Goal: Task Accomplishment & Management: Use online tool/utility

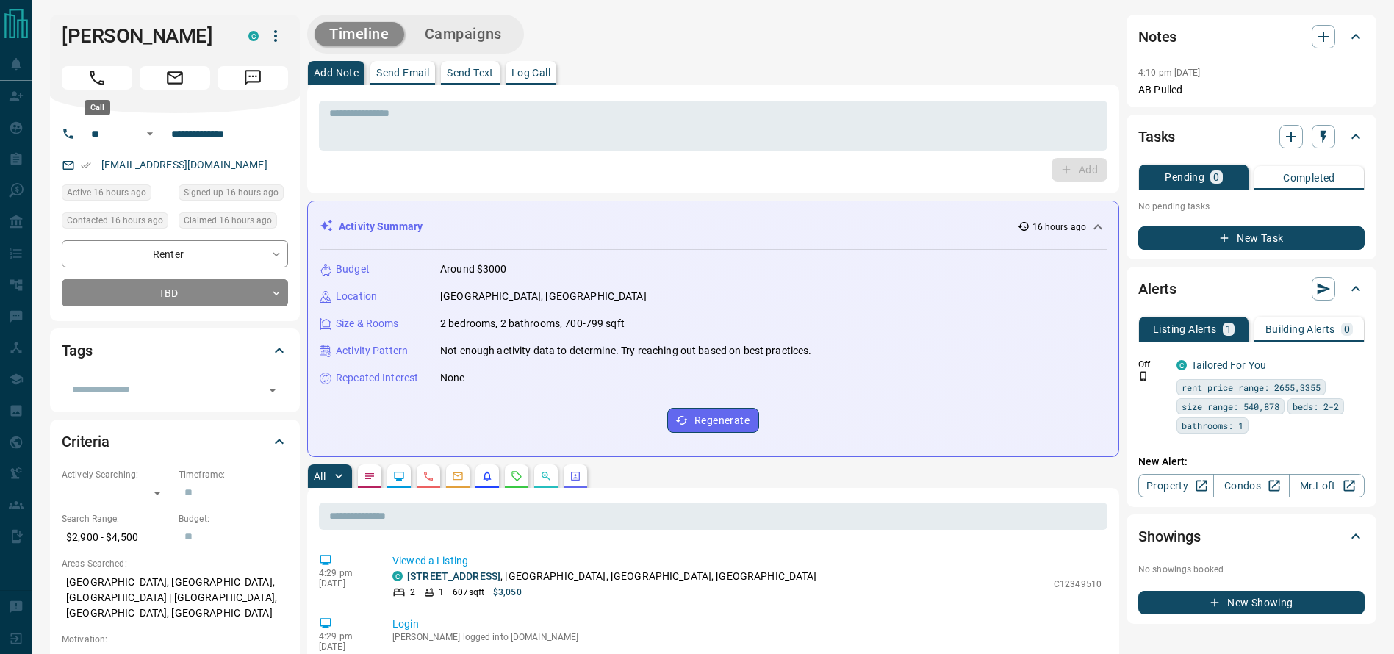
click at [71, 79] on button "Call" at bounding box center [97, 78] width 71 height 24
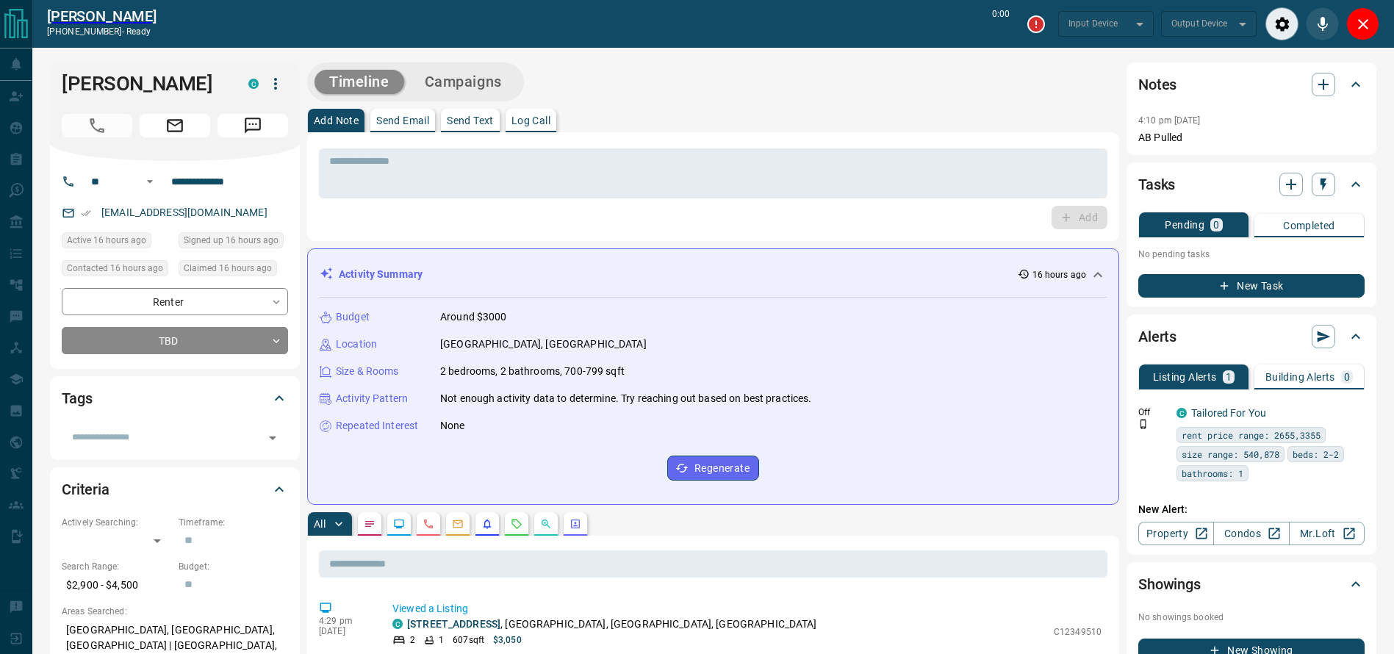
click at [729, 140] on div "* ​ Add" at bounding box center [713, 186] width 812 height 109
type input "*******"
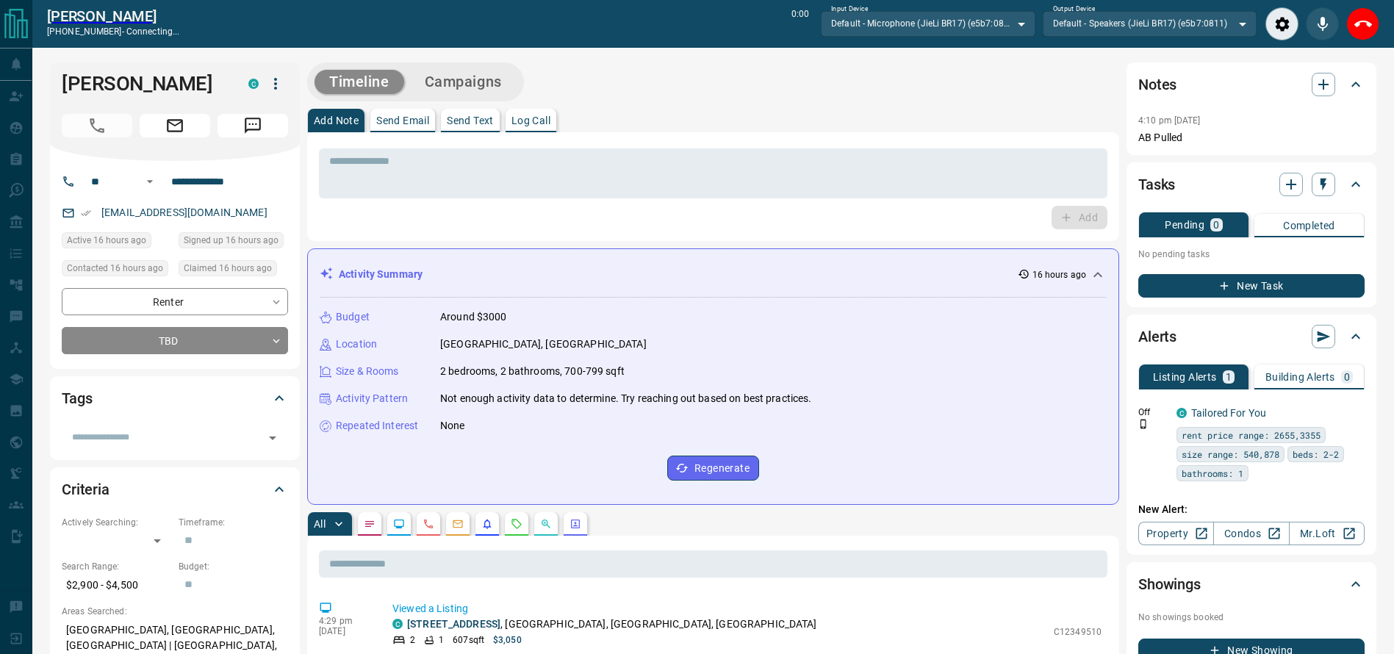
click at [732, 85] on div "Timeline Campaigns" at bounding box center [713, 81] width 812 height 39
drag, startPoint x: 1360, startPoint y: 16, endPoint x: 1080, endPoint y: 112, distance: 295.2
click at [1360, 16] on icon "End Call" at bounding box center [1364, 24] width 18 height 18
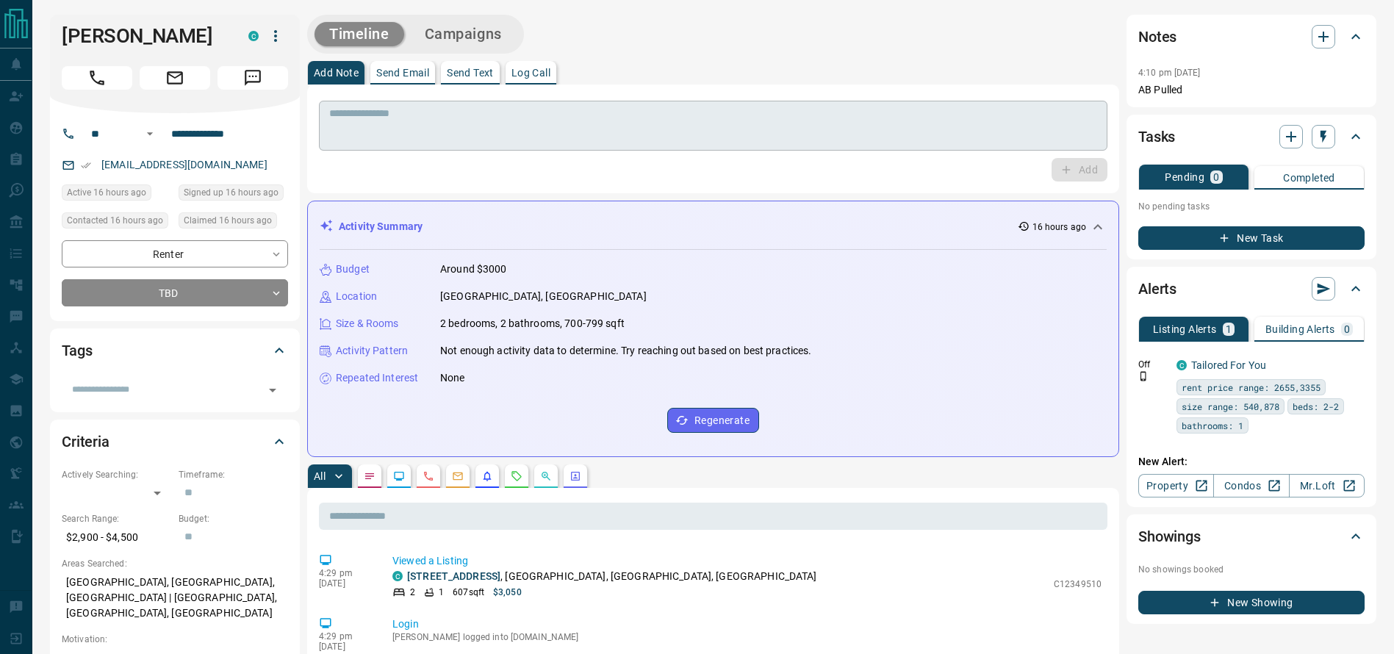
click at [835, 144] on div "* ​" at bounding box center [713, 126] width 789 height 50
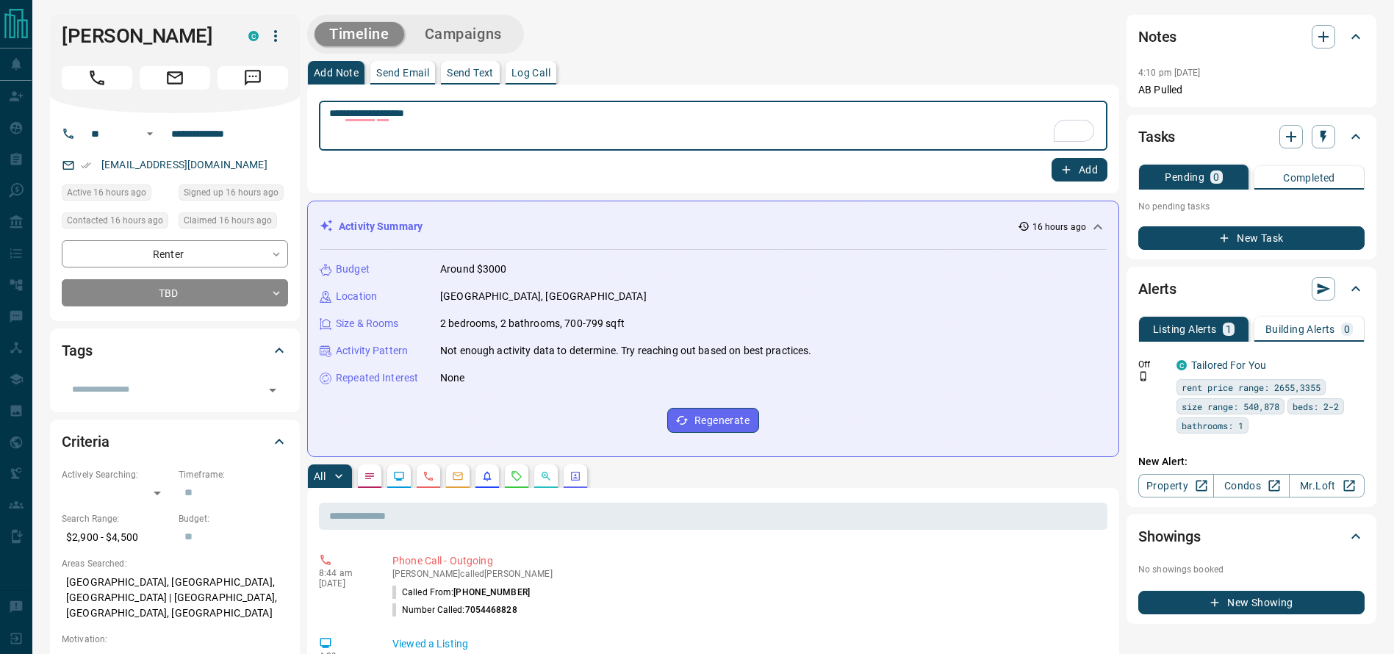
type textarea "**********"
click at [1099, 181] on div "**********" at bounding box center [713, 139] width 812 height 109
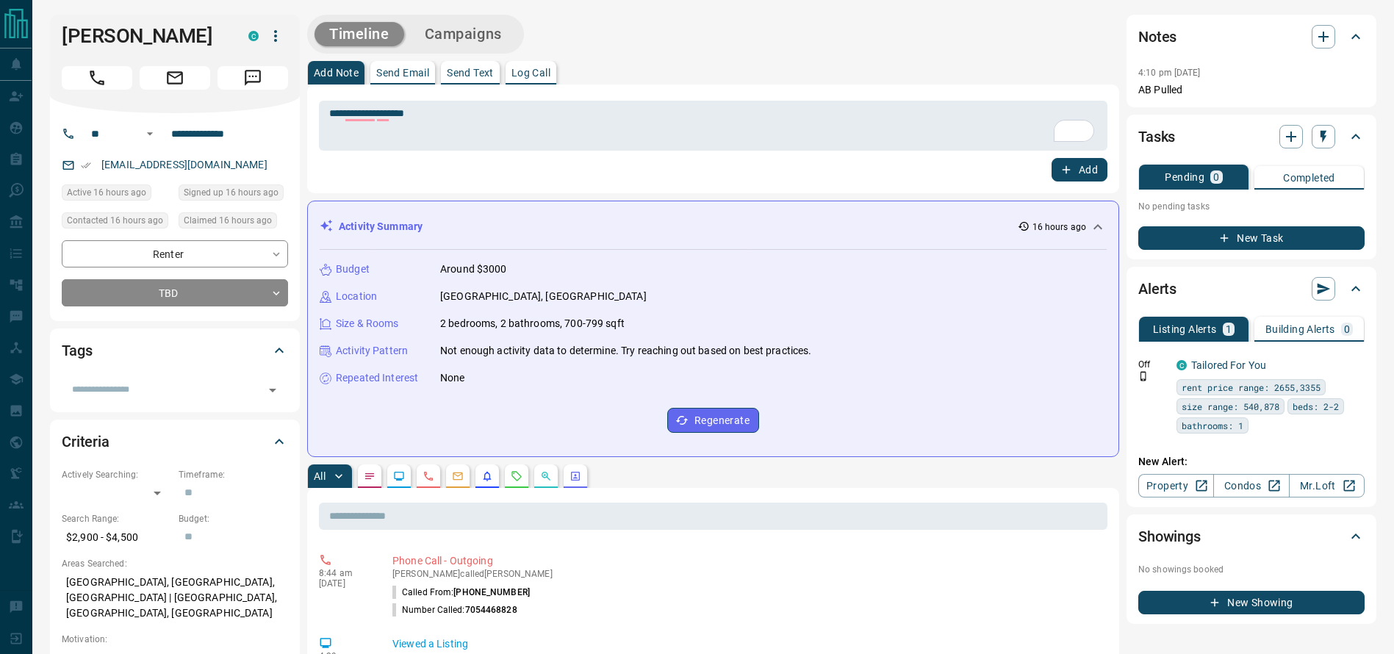
click at [1099, 173] on button "Add" at bounding box center [1080, 170] width 56 height 24
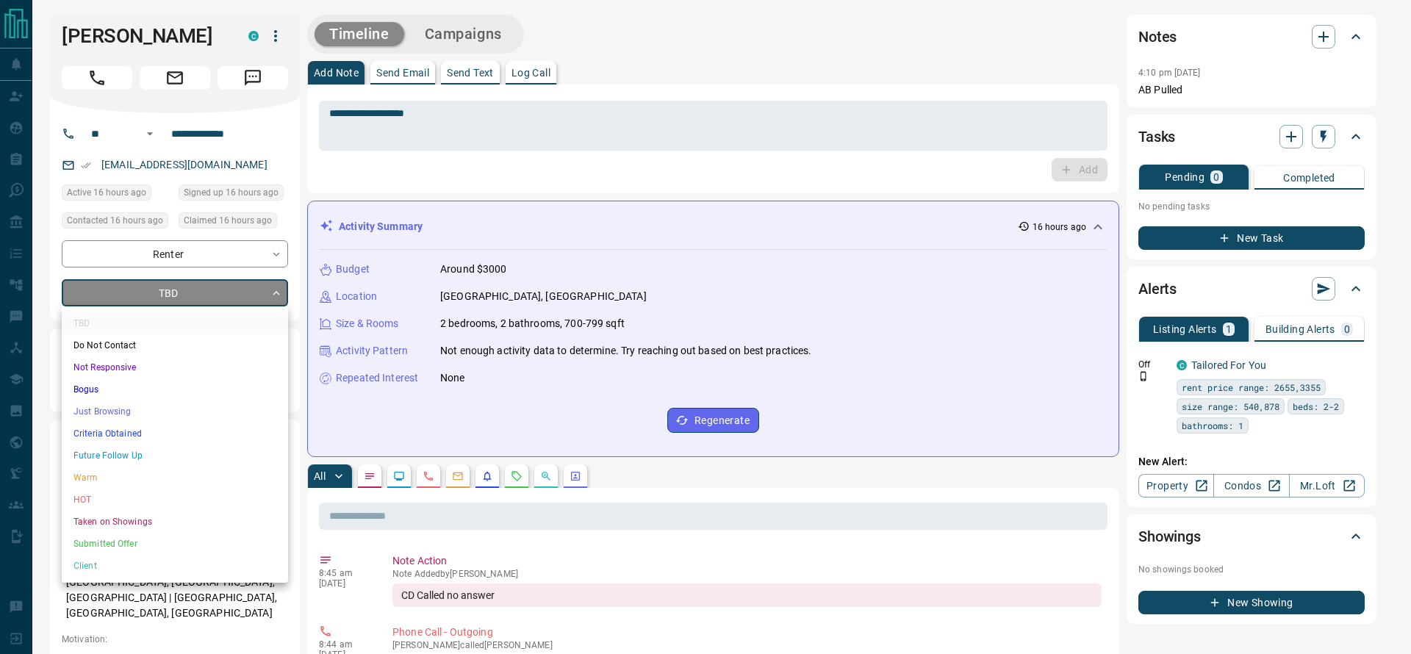
click at [144, 407] on li "Just Browsing" at bounding box center [175, 412] width 226 height 22
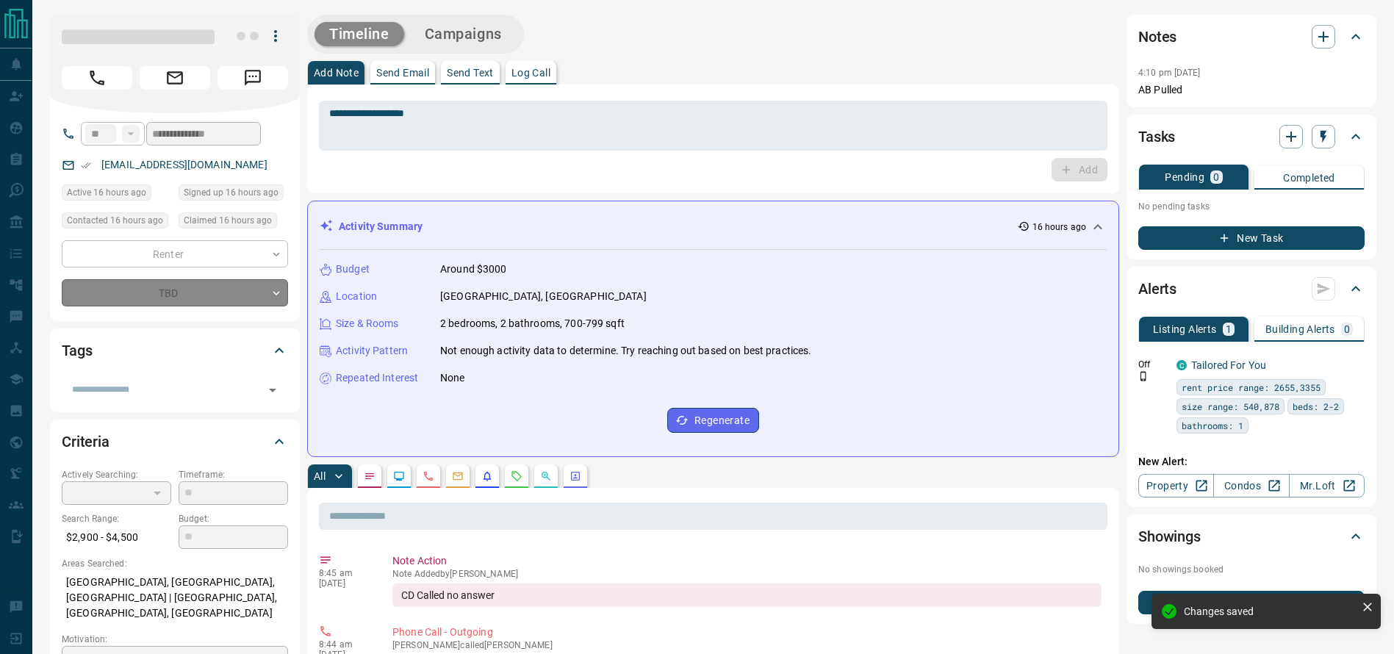
type input "*"
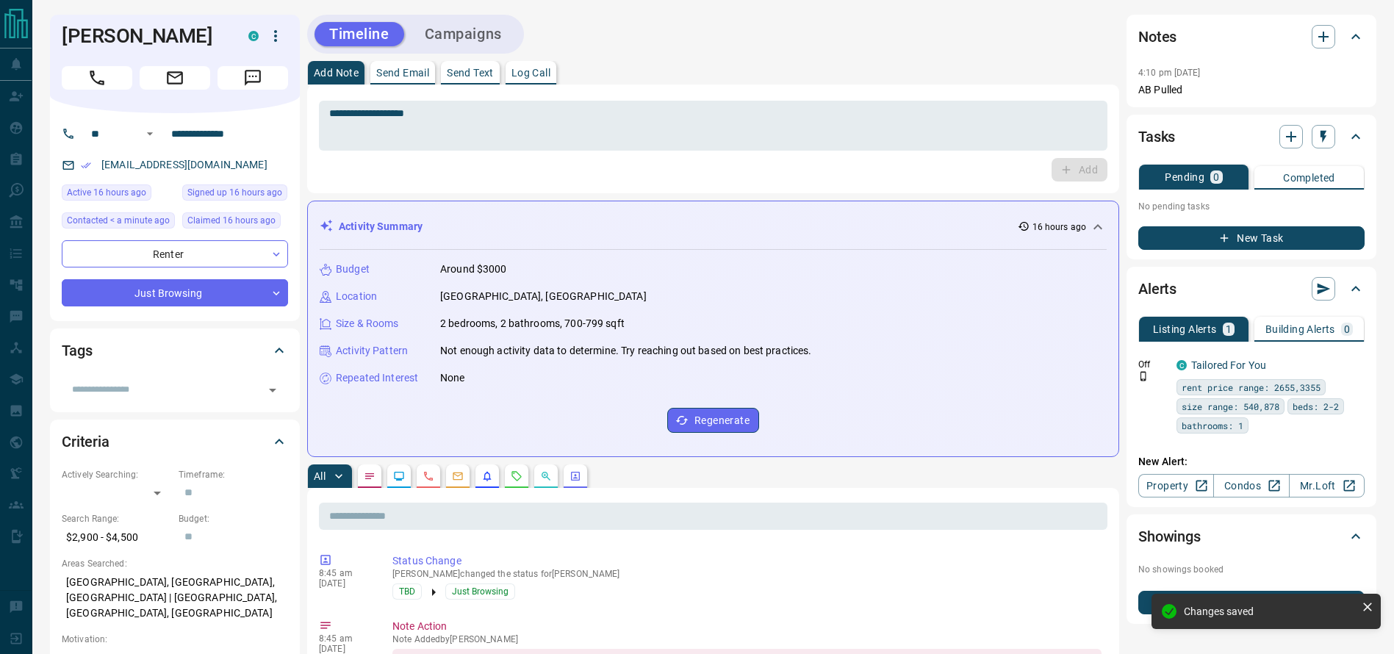
click at [442, 43] on button "Campaigns" at bounding box center [463, 34] width 107 height 24
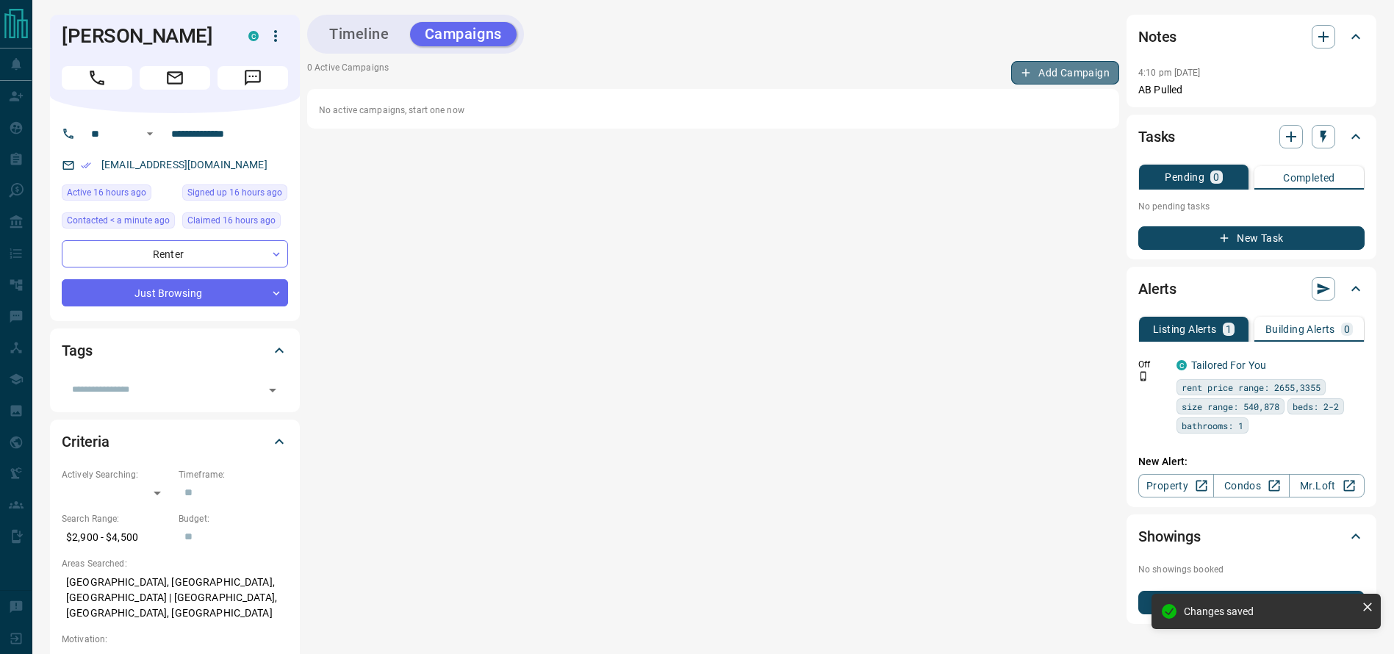
click at [1054, 66] on button "Add Campaign" at bounding box center [1065, 73] width 108 height 24
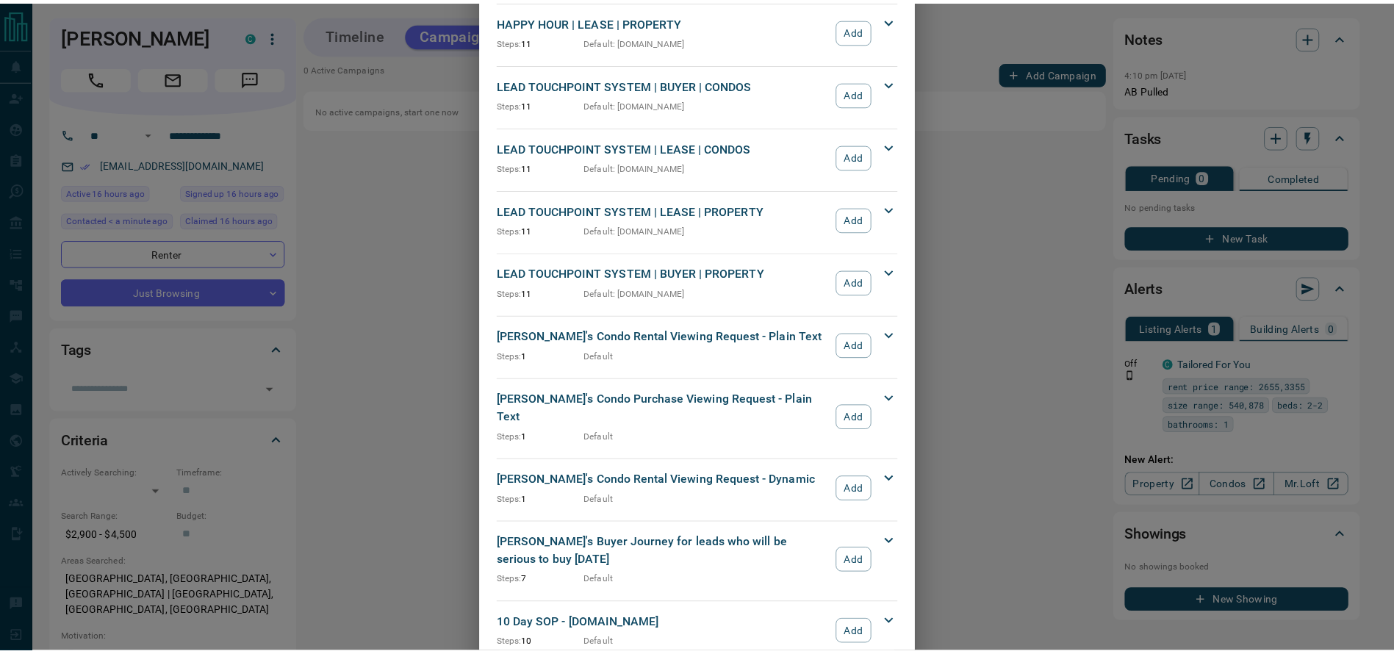
scroll to position [433, 0]
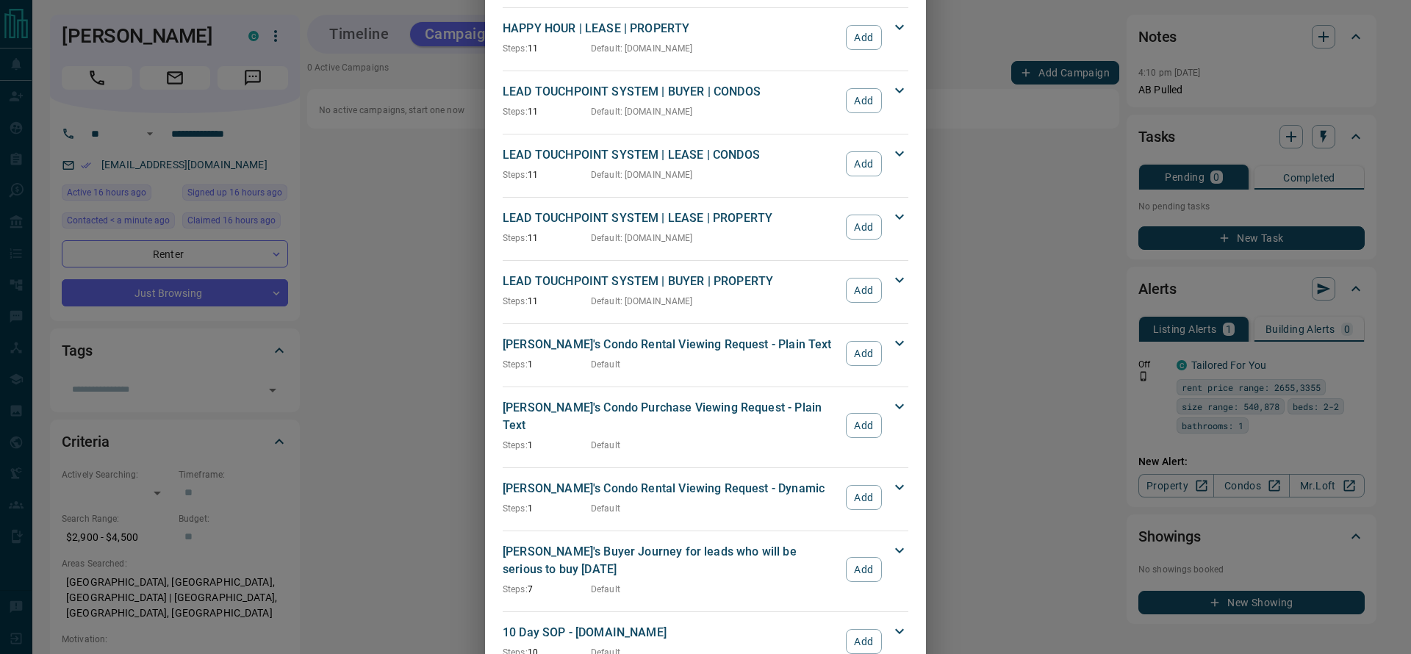
click at [851, 163] on button "Add" at bounding box center [864, 163] width 36 height 25
